Goal: Find specific page/section: Find specific page/section

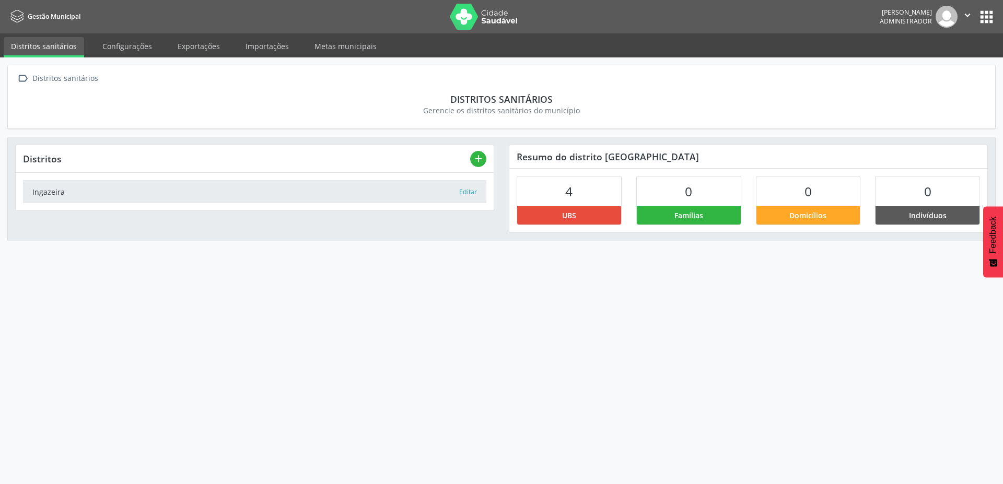
click at [984, 19] on button "apps" at bounding box center [987, 17] width 18 height 18
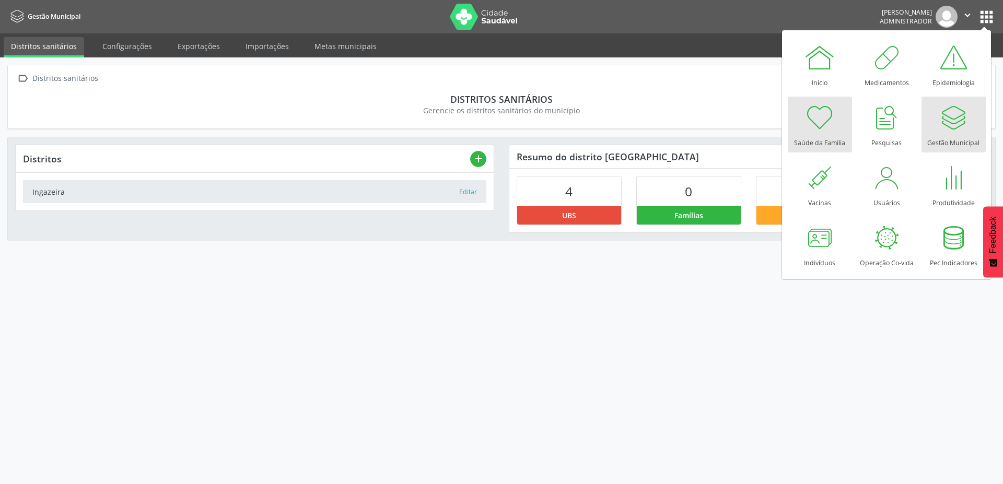
click at [805, 125] on div at bounding box center [819, 117] width 31 height 31
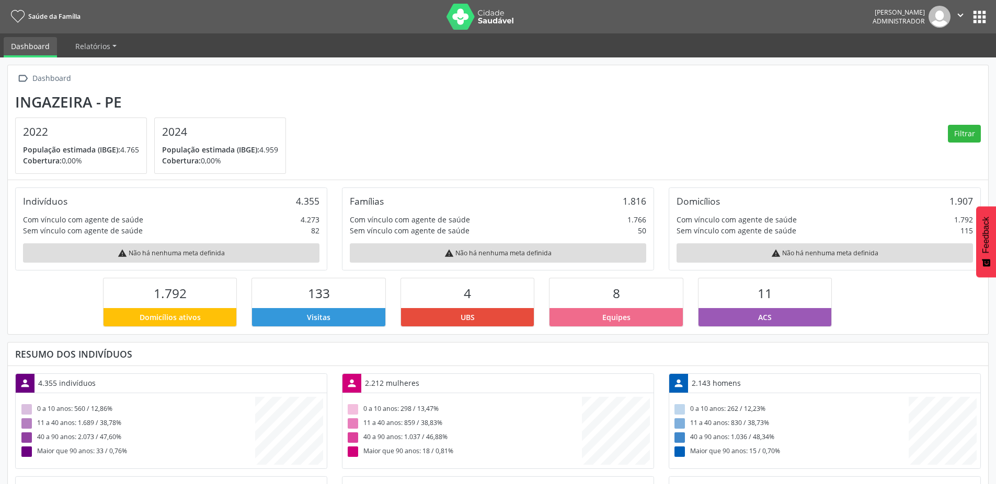
scroll to position [173, 327]
click at [983, 19] on button "apps" at bounding box center [979, 17] width 18 height 18
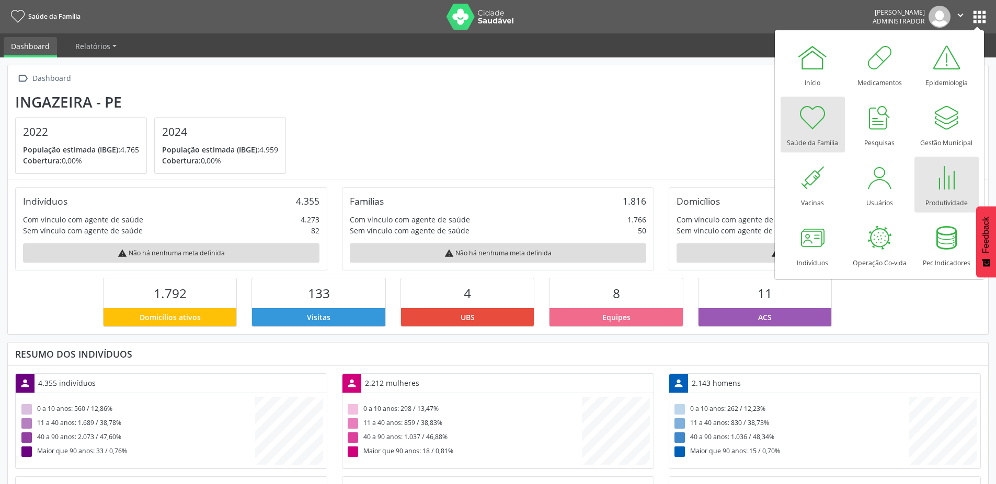
click at [944, 184] on div at bounding box center [945, 177] width 31 height 31
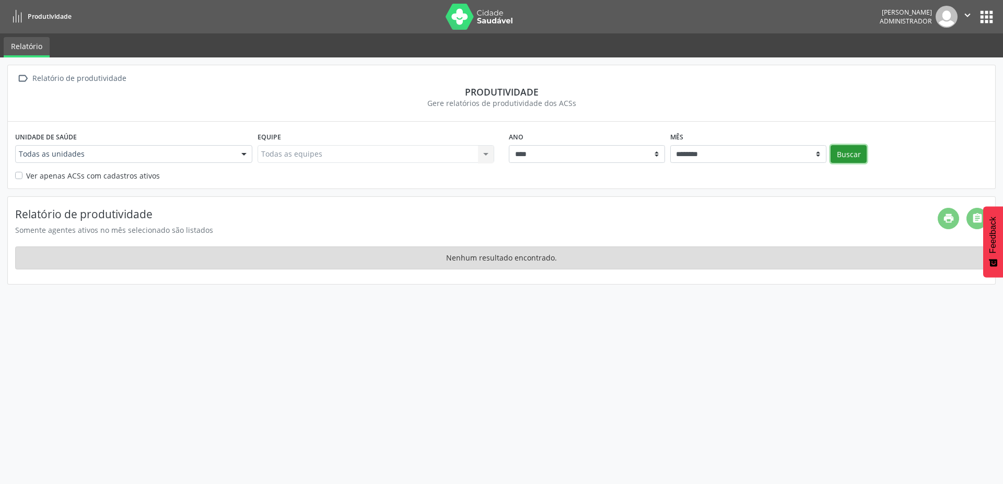
click at [843, 154] on button "Buscar" at bounding box center [849, 154] width 36 height 18
select select "**"
click at [670, 145] on select "******** ****** ***** ***** **** ***** ***** ********* *******" at bounding box center [748, 154] width 156 height 18
click at [851, 156] on button "Buscar" at bounding box center [849, 154] width 36 height 18
click at [987, 11] on button "apps" at bounding box center [987, 17] width 18 height 18
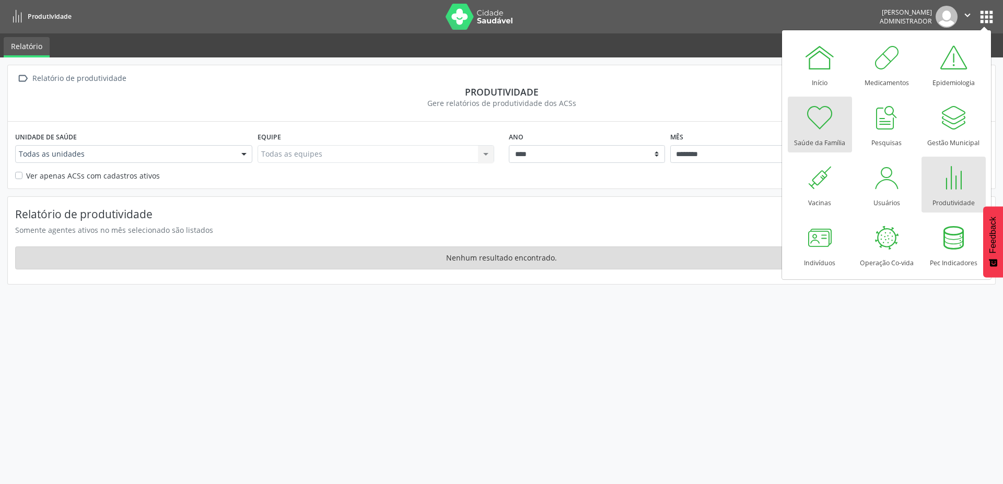
click at [822, 136] on div "Saúde da Família" at bounding box center [819, 140] width 51 height 14
